Goal: Check status: Check status

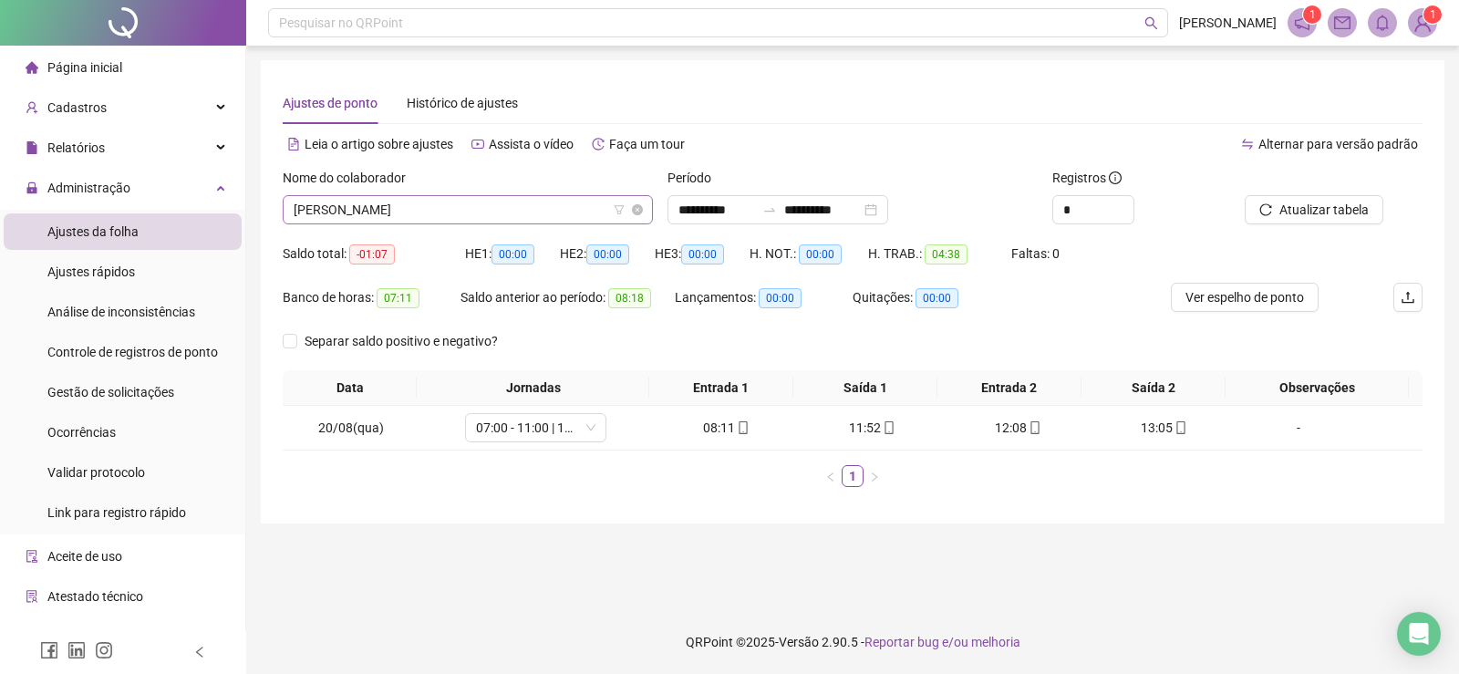
click at [546, 214] on span "[PERSON_NAME]" at bounding box center [468, 209] width 348 height 27
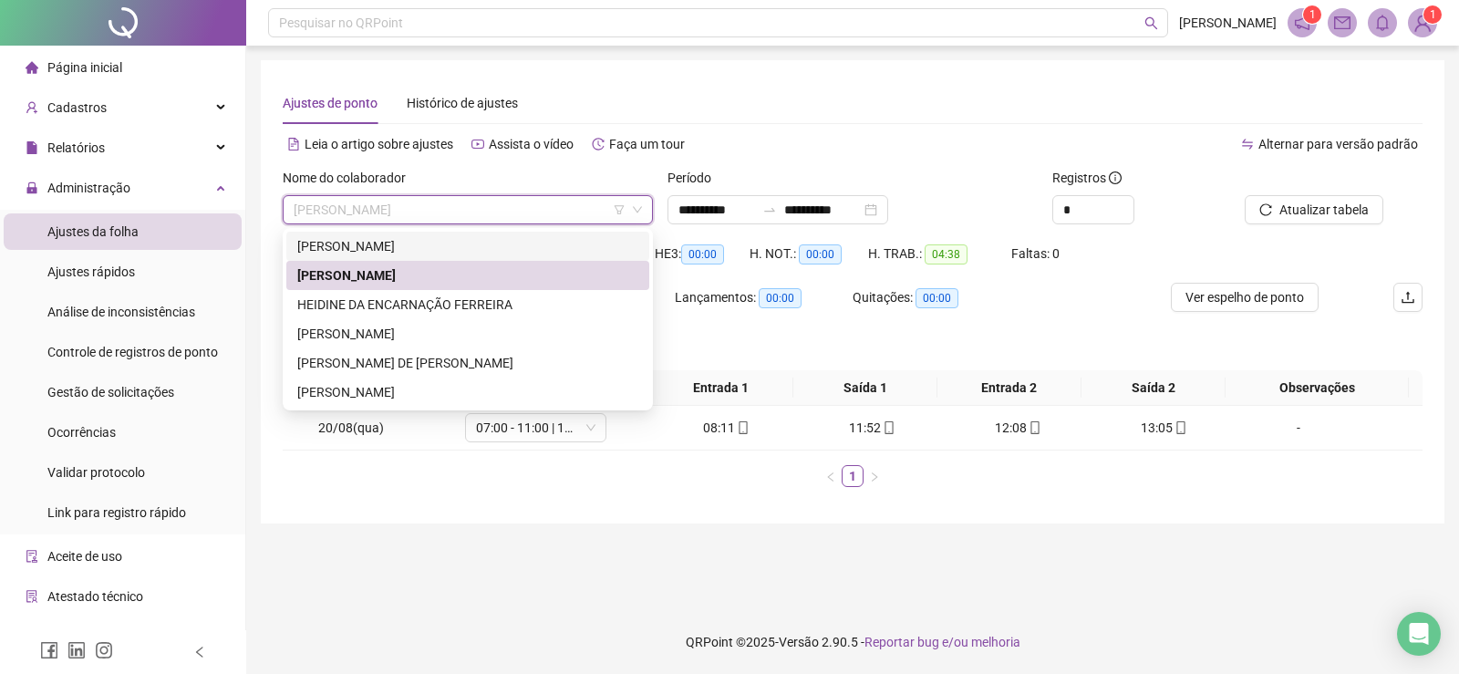
click at [382, 250] on div "[PERSON_NAME]" at bounding box center [467, 246] width 341 height 20
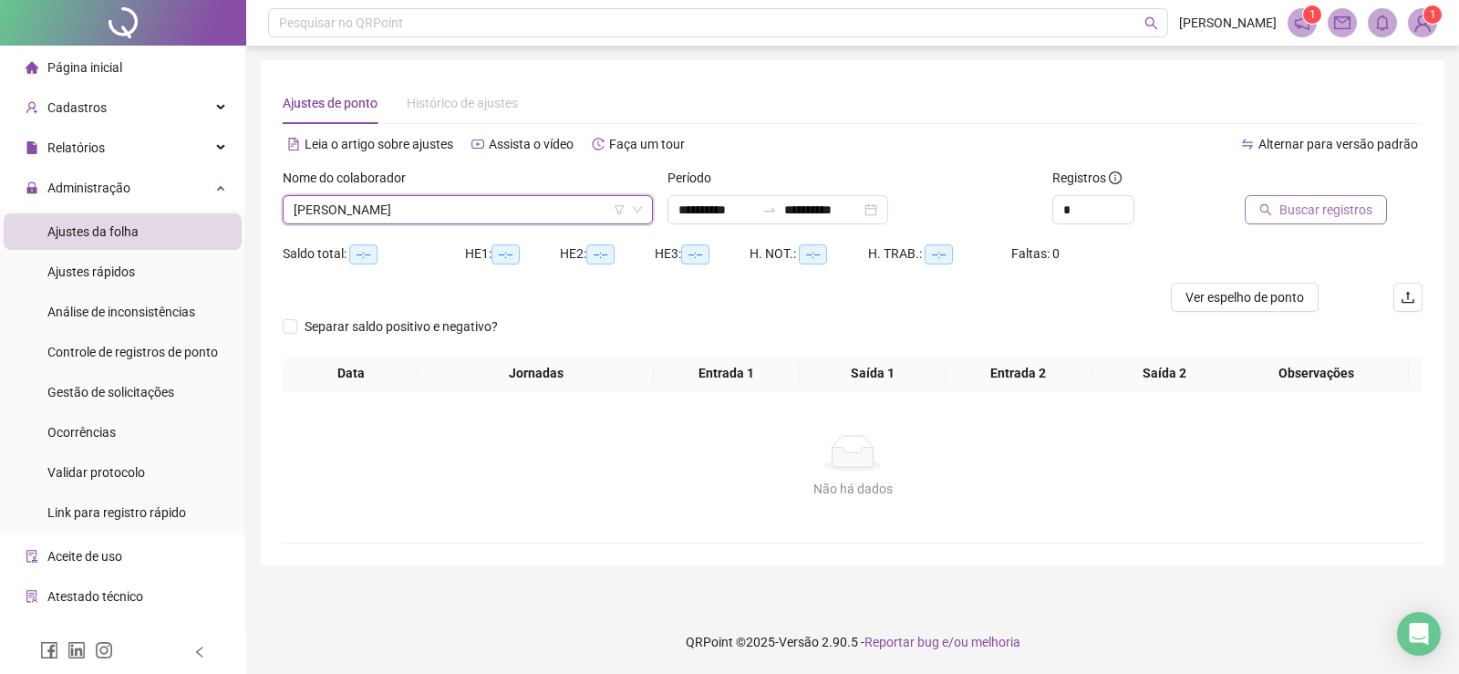
click at [1364, 212] on span "Buscar registros" at bounding box center [1326, 210] width 93 height 20
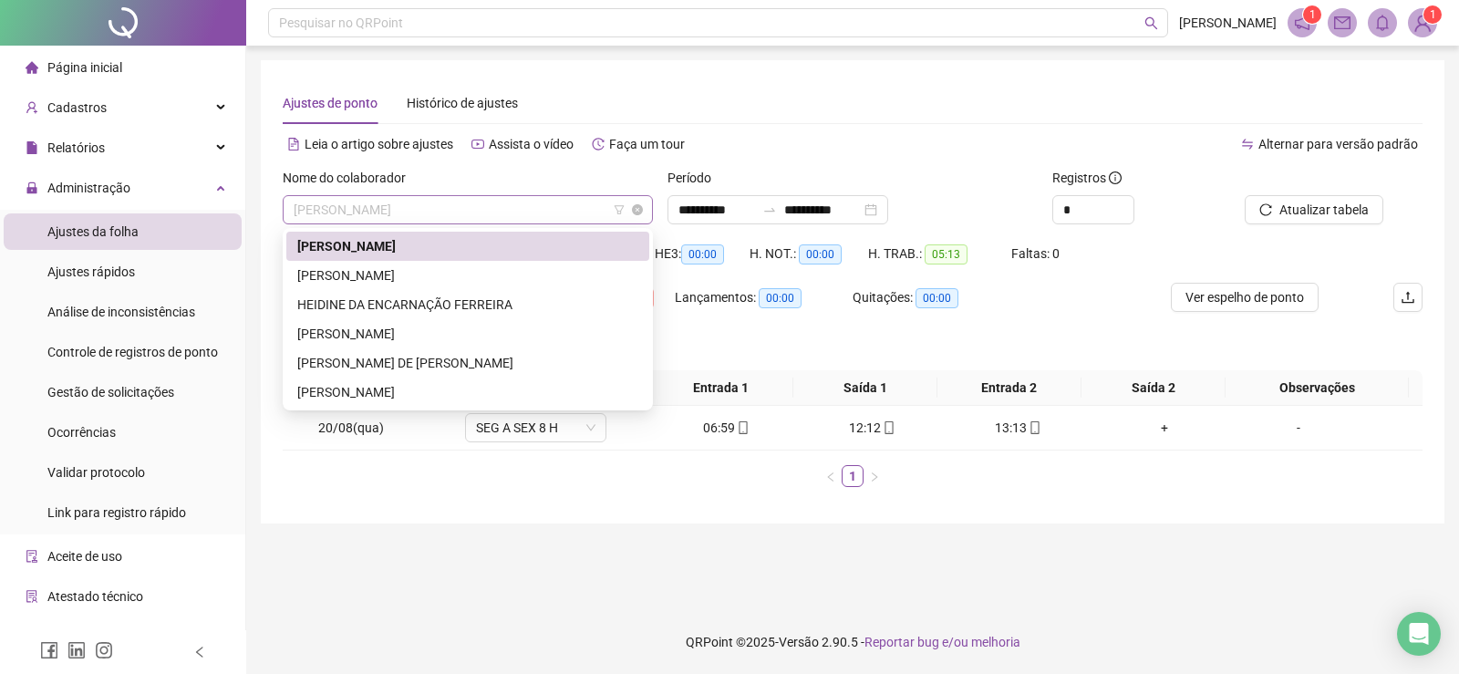
click at [482, 207] on span "[PERSON_NAME]" at bounding box center [468, 209] width 348 height 27
click at [406, 300] on div "HEIDINE DA ENCARNAÇÃO FERREIRA" at bounding box center [467, 305] width 341 height 20
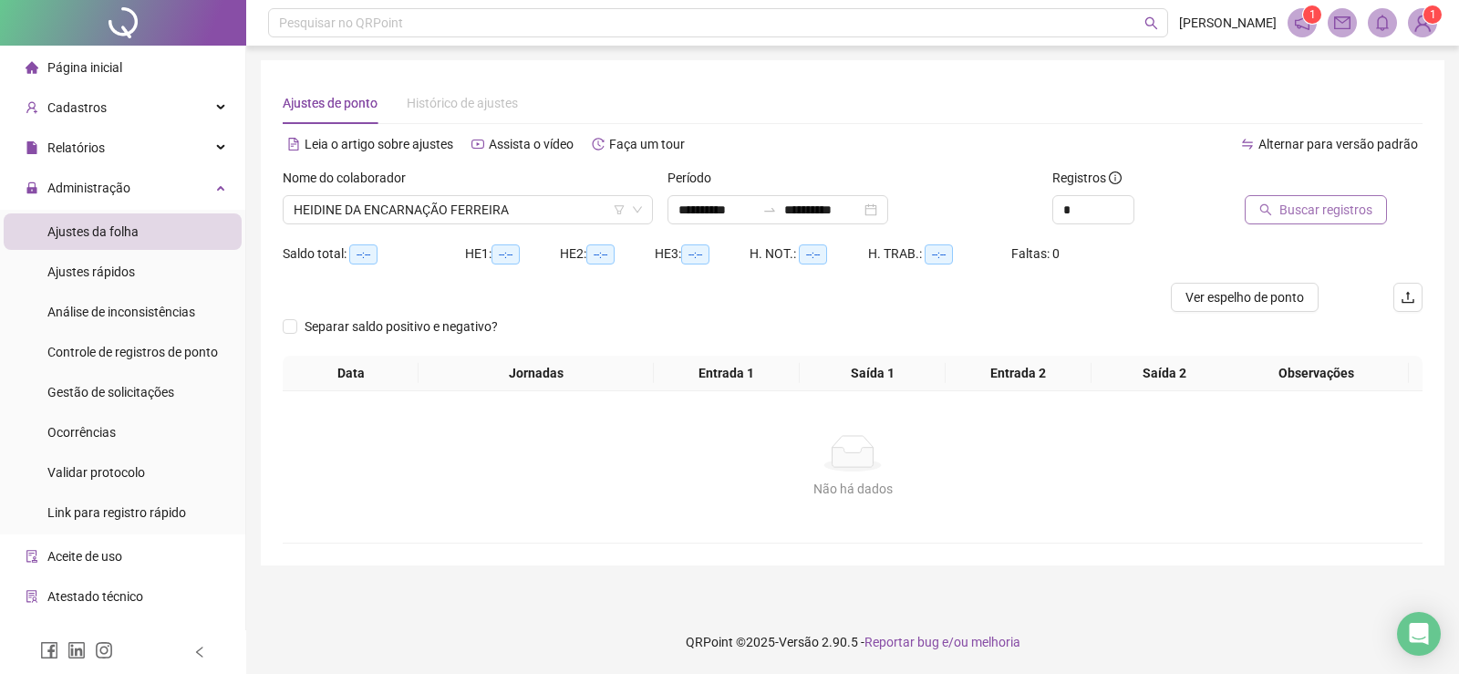
click at [1302, 203] on span "Buscar registros" at bounding box center [1326, 210] width 93 height 20
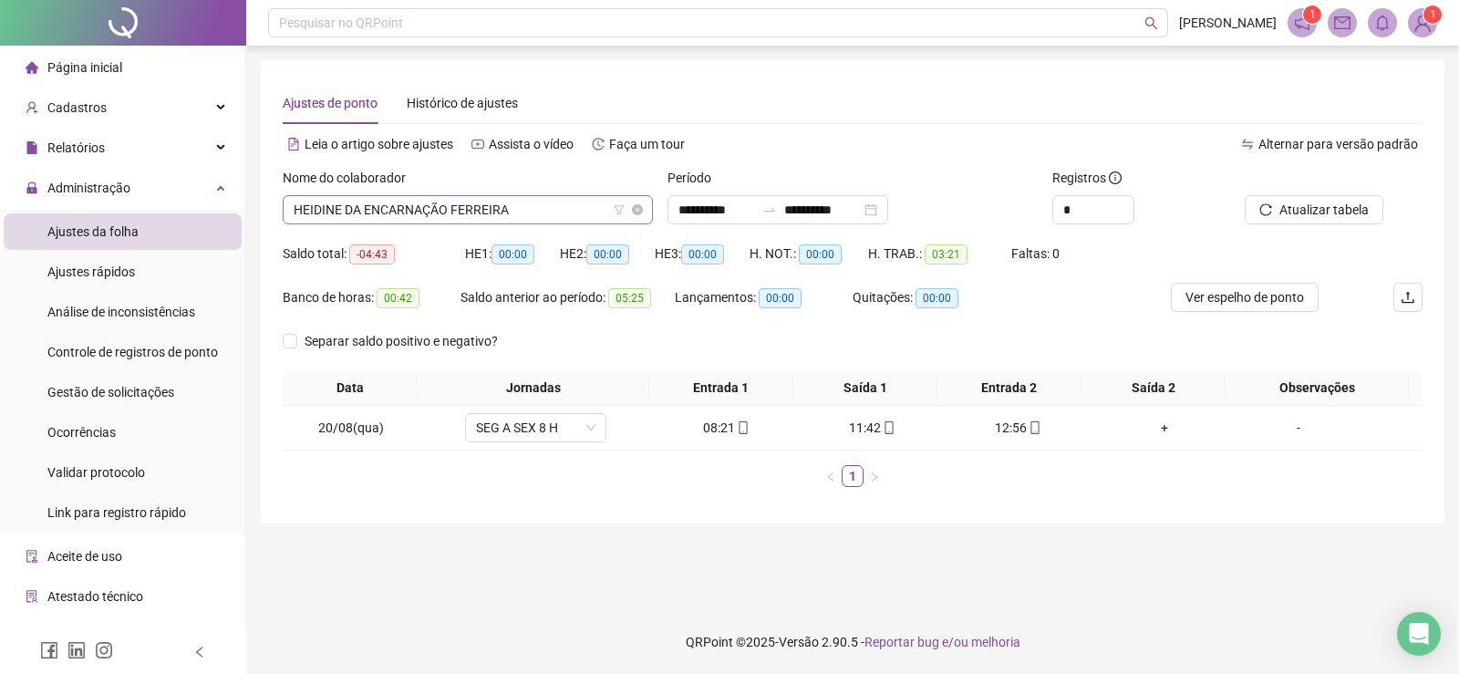
click at [556, 212] on span "HEIDINE DA ENCARNAÇÃO FERREIRA" at bounding box center [468, 209] width 348 height 27
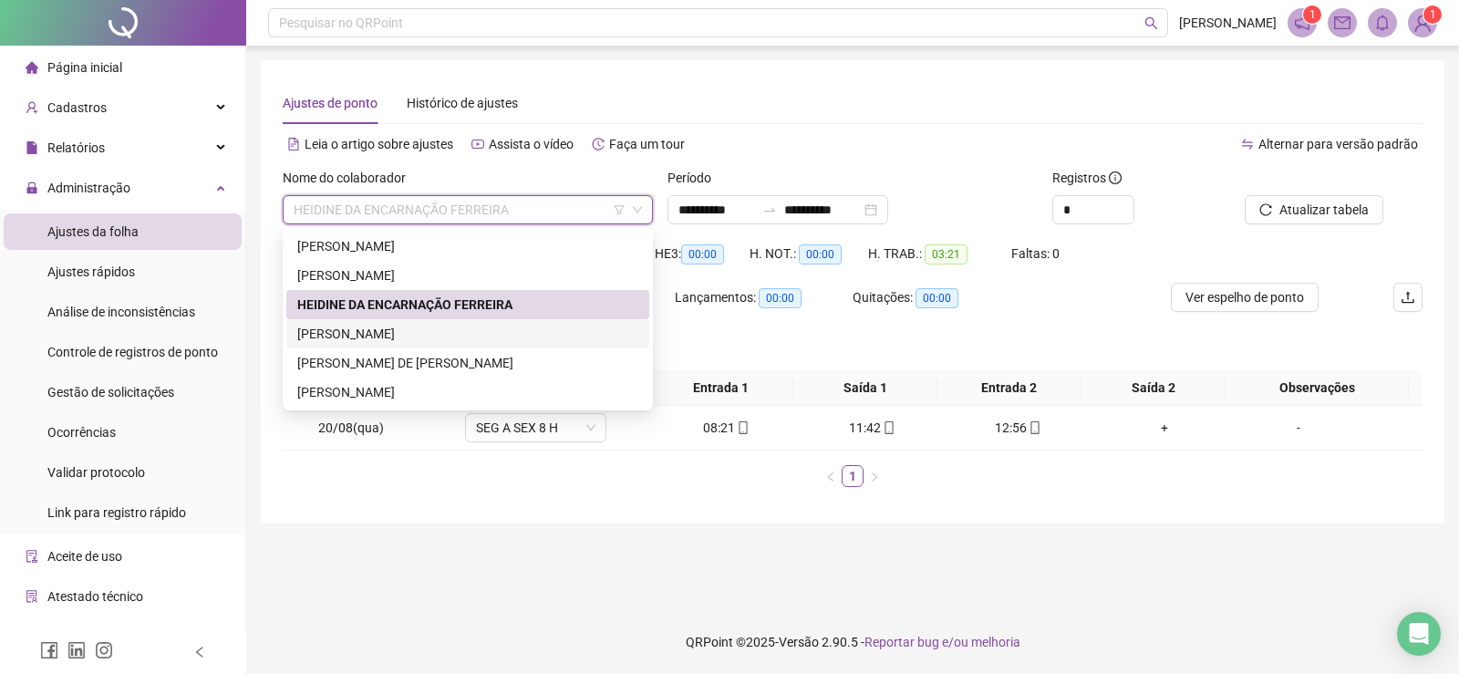
click at [438, 331] on div "[PERSON_NAME]" at bounding box center [467, 334] width 341 height 20
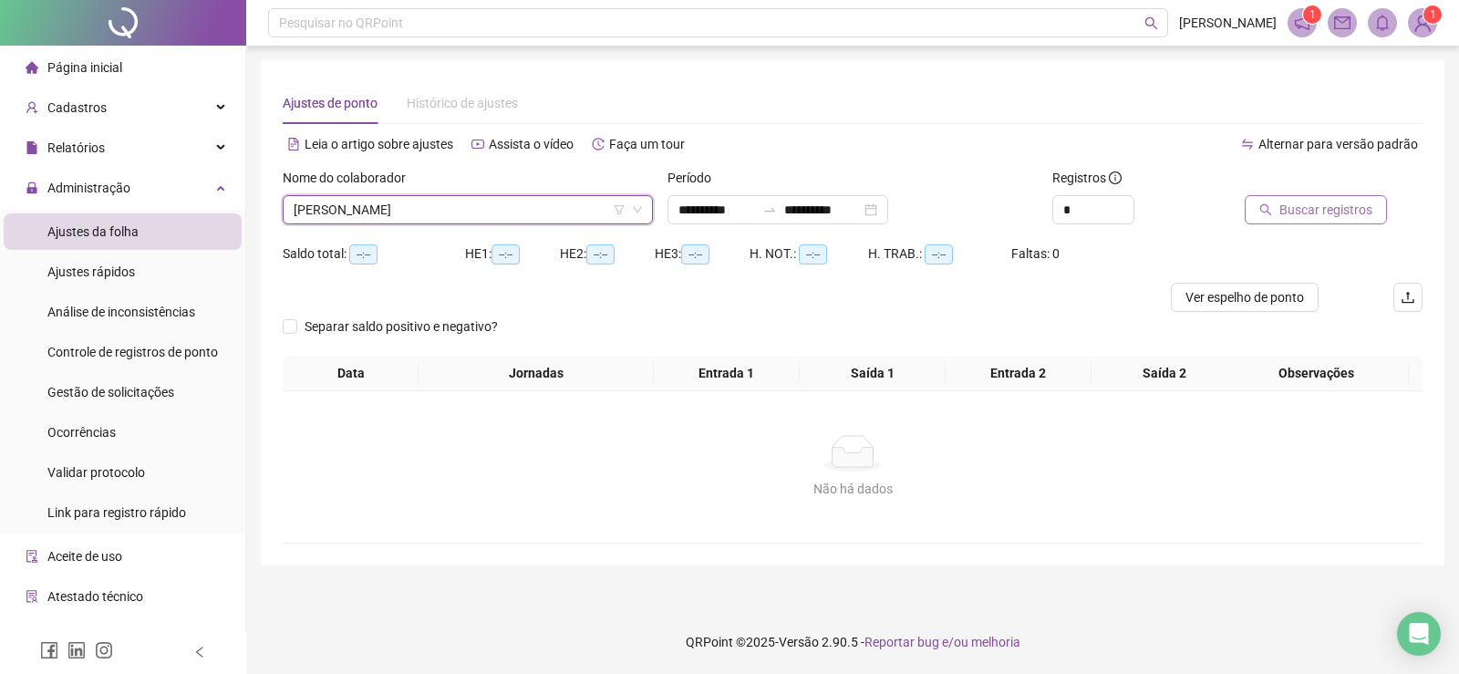
click at [1307, 210] on span "Buscar registros" at bounding box center [1326, 210] width 93 height 20
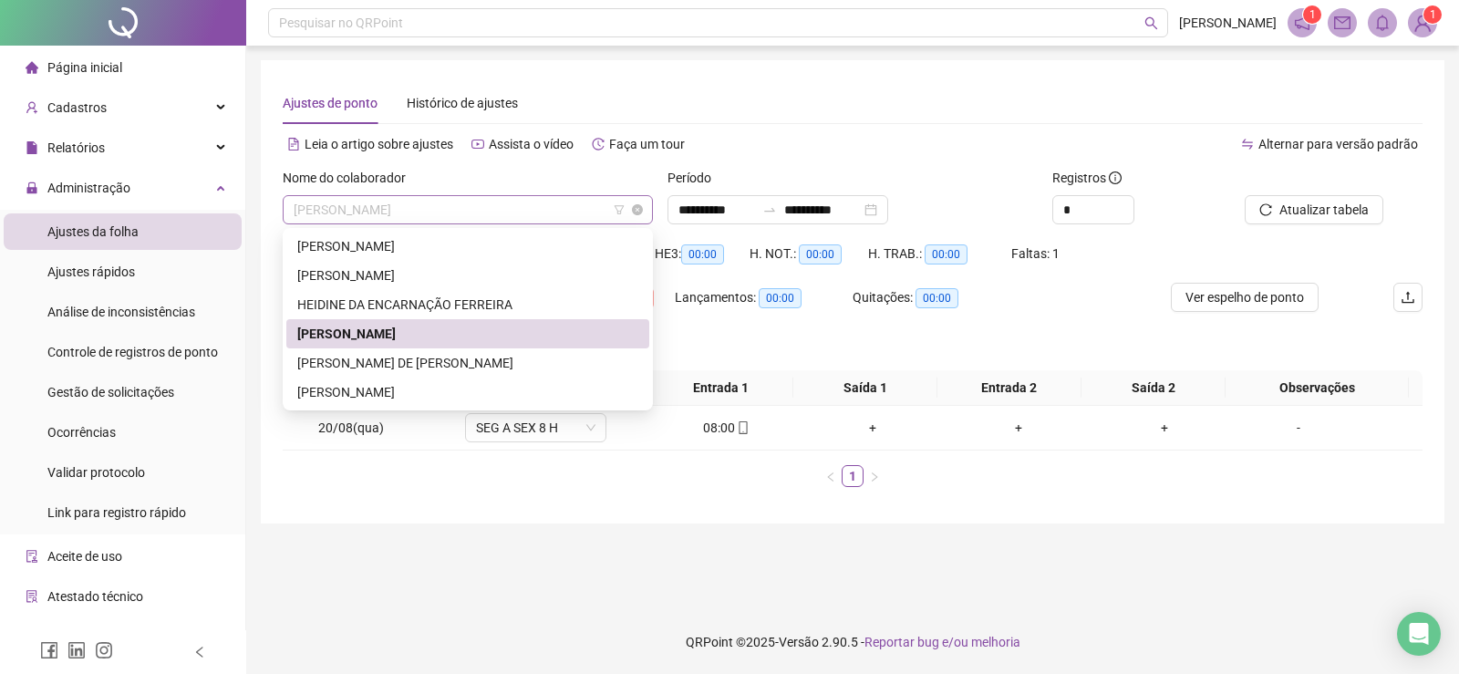
click at [535, 211] on span "[PERSON_NAME]" at bounding box center [468, 209] width 348 height 27
drag, startPoint x: 420, startPoint y: 396, endPoint x: 433, endPoint y: 384, distance: 18.1
click at [420, 394] on div "[PERSON_NAME]" at bounding box center [467, 392] width 341 height 20
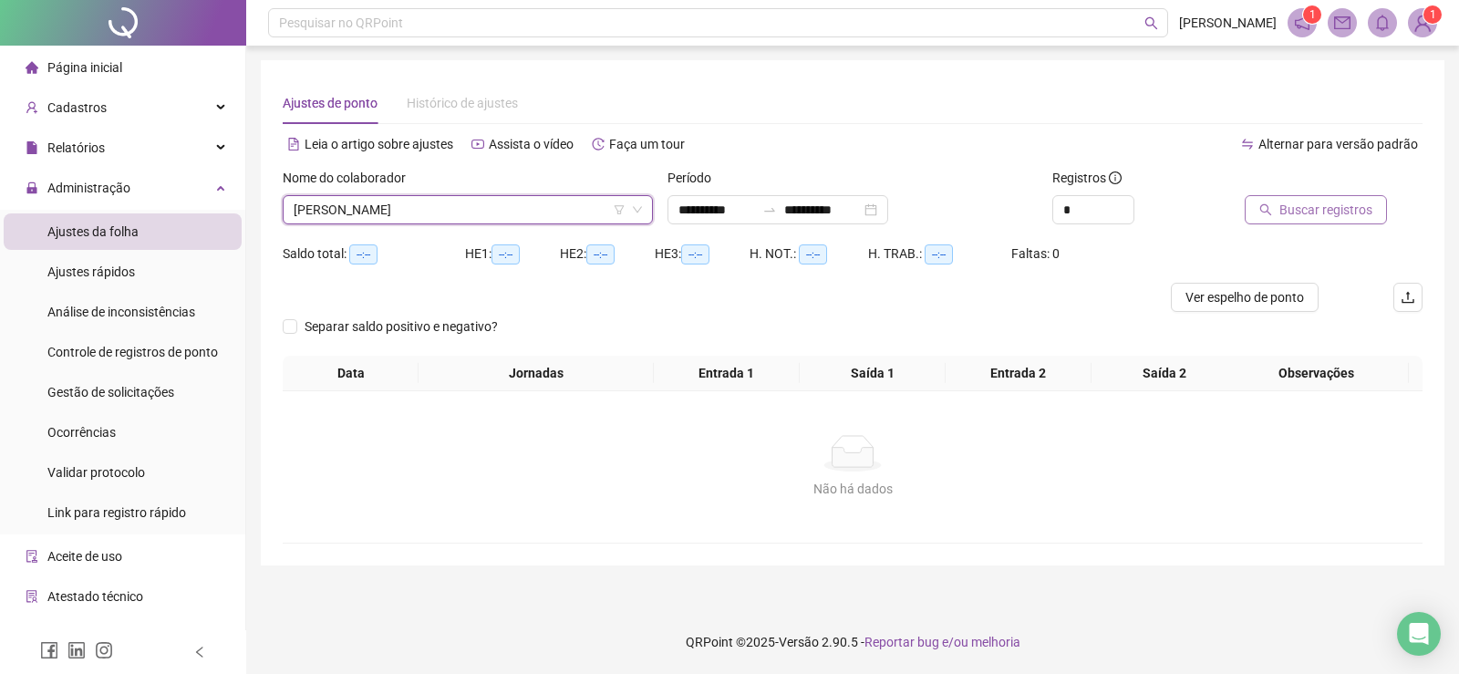
click at [1358, 206] on span "Buscar registros" at bounding box center [1326, 210] width 93 height 20
